Goal: Information Seeking & Learning: Find specific fact

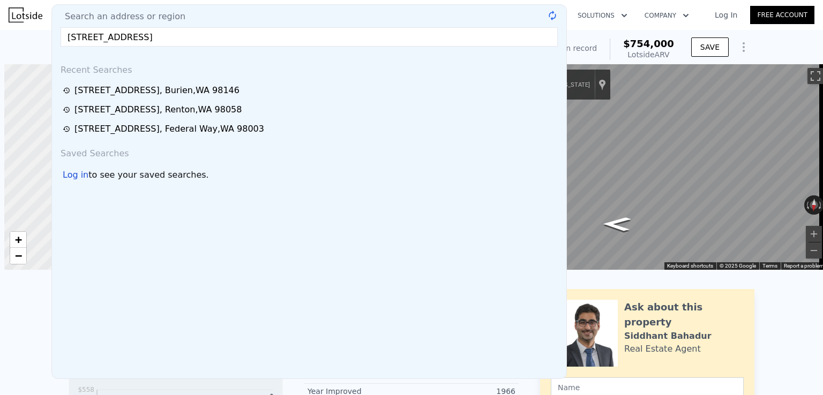
scroll to position [0, 4]
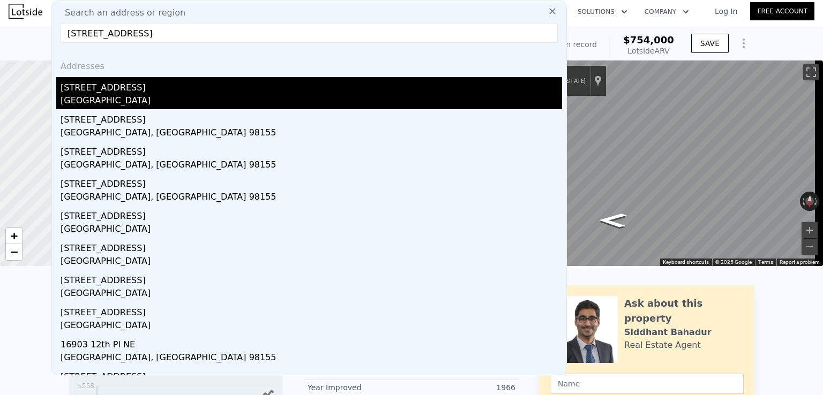
type input "[STREET_ADDRESS]"
click at [120, 87] on div "[STREET_ADDRESS]" at bounding box center [312, 85] width 502 height 17
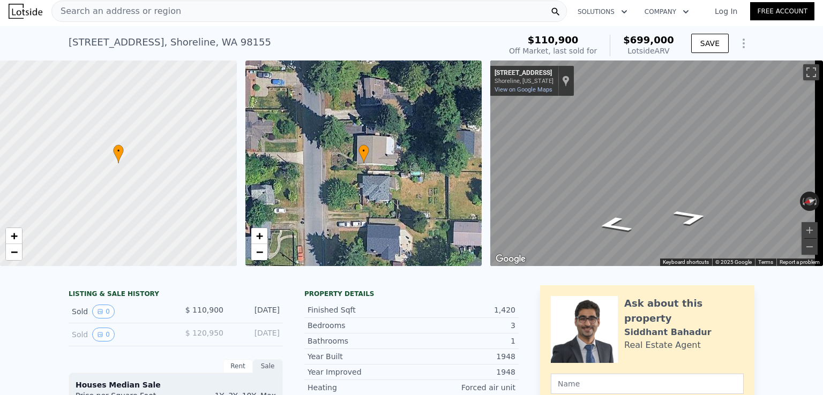
click at [655, 43] on span "$699,000" at bounding box center [648, 39] width 51 height 11
copy span "$699,000"
